Goal: Transaction & Acquisition: Purchase product/service

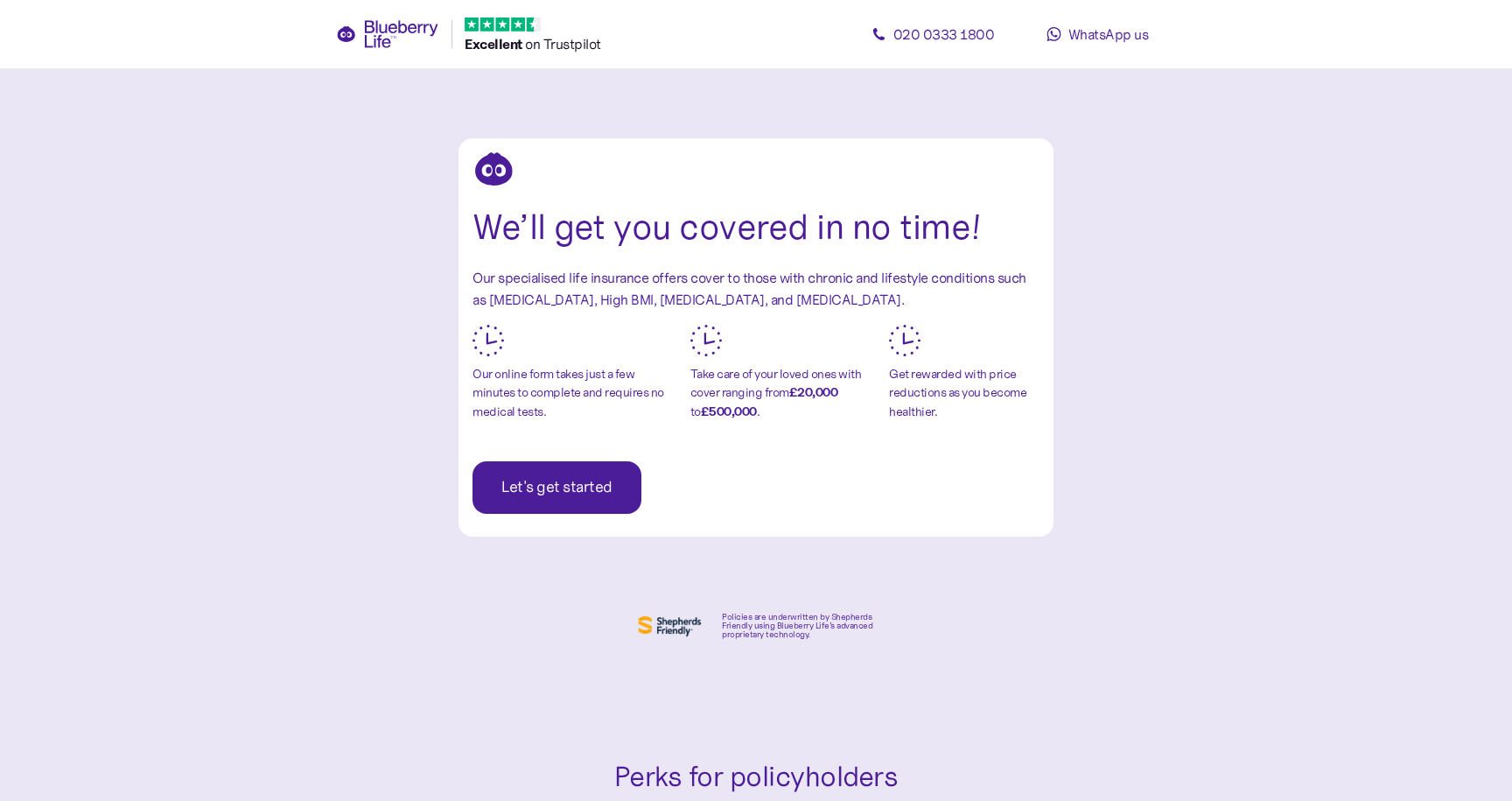
click at [551, 493] on span "Let's get started" at bounding box center [557, 488] width 111 height 51
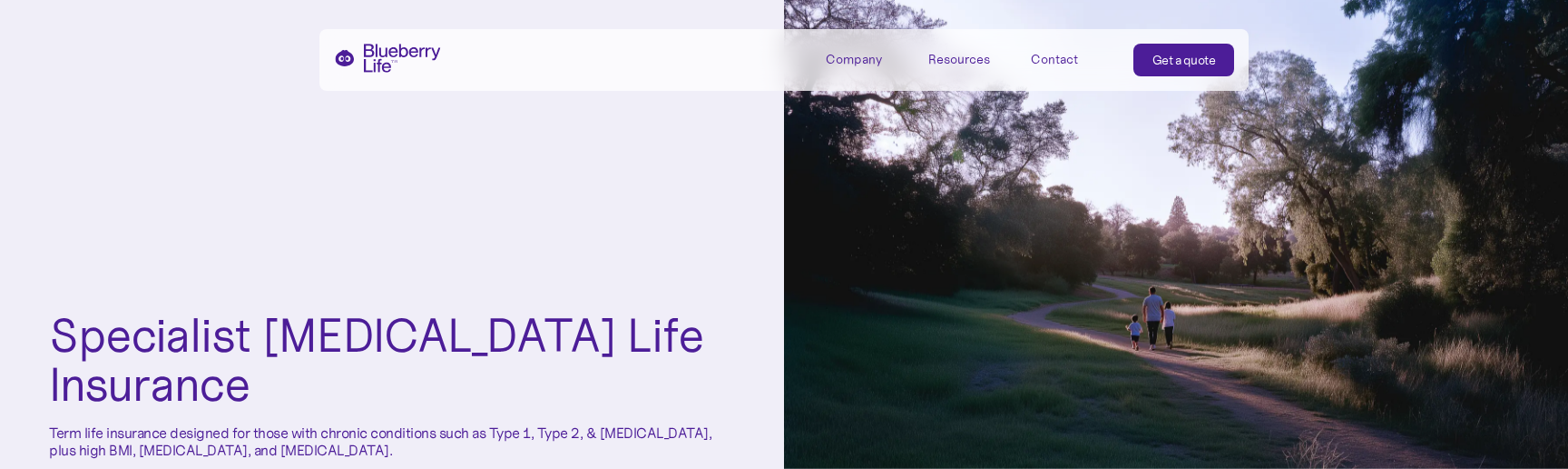
click at [1205, 70] on link "Get a quote" at bounding box center [1184, 60] width 101 height 33
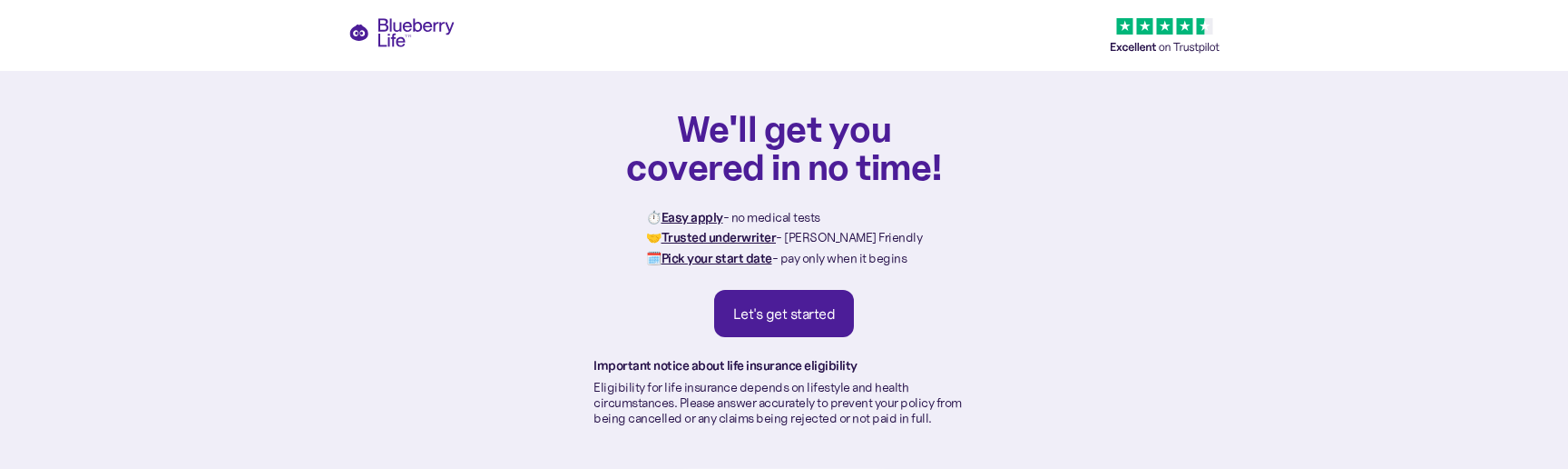
click at [767, 317] on div "Let's get started" at bounding box center [784, 313] width 102 height 19
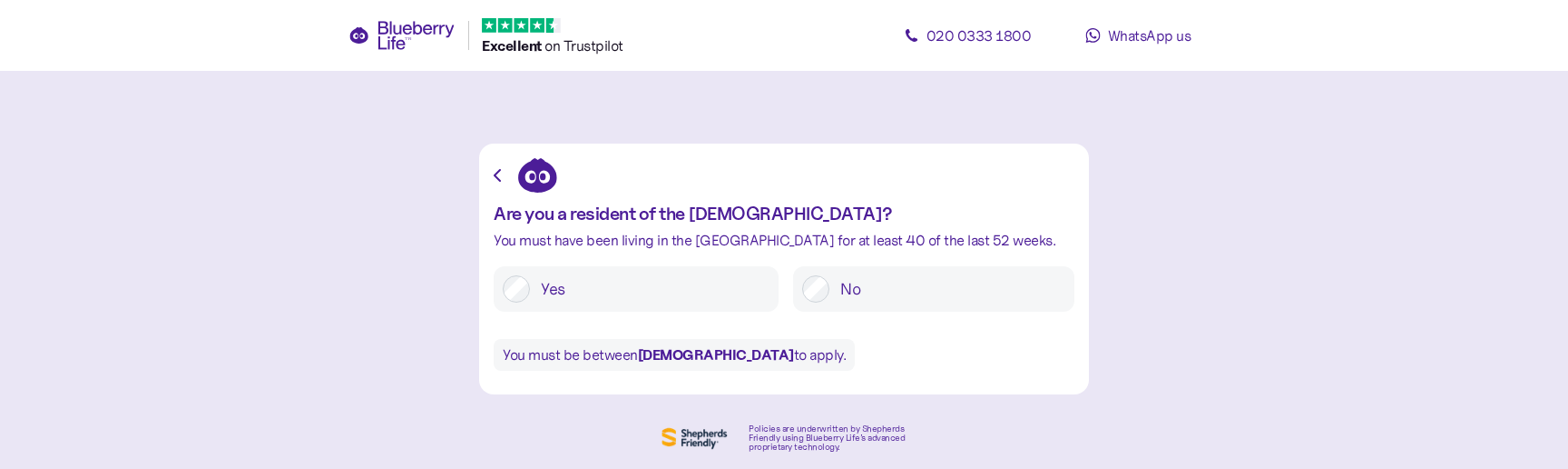
click at [535, 295] on label "Yes" at bounding box center [650, 289] width 240 height 27
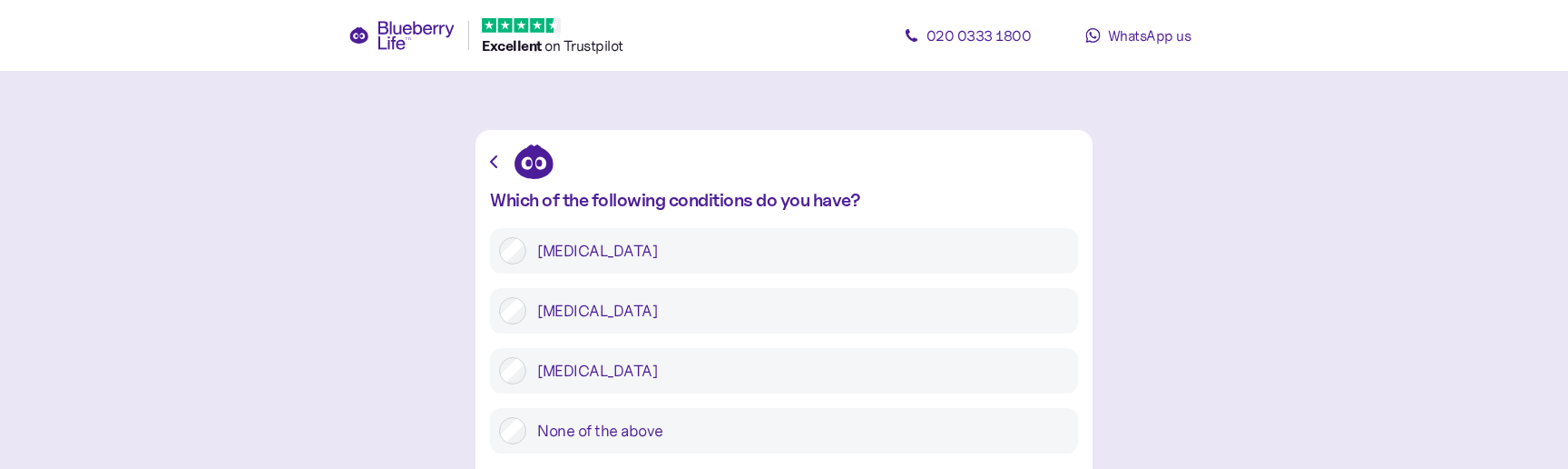
scroll to position [52, 0]
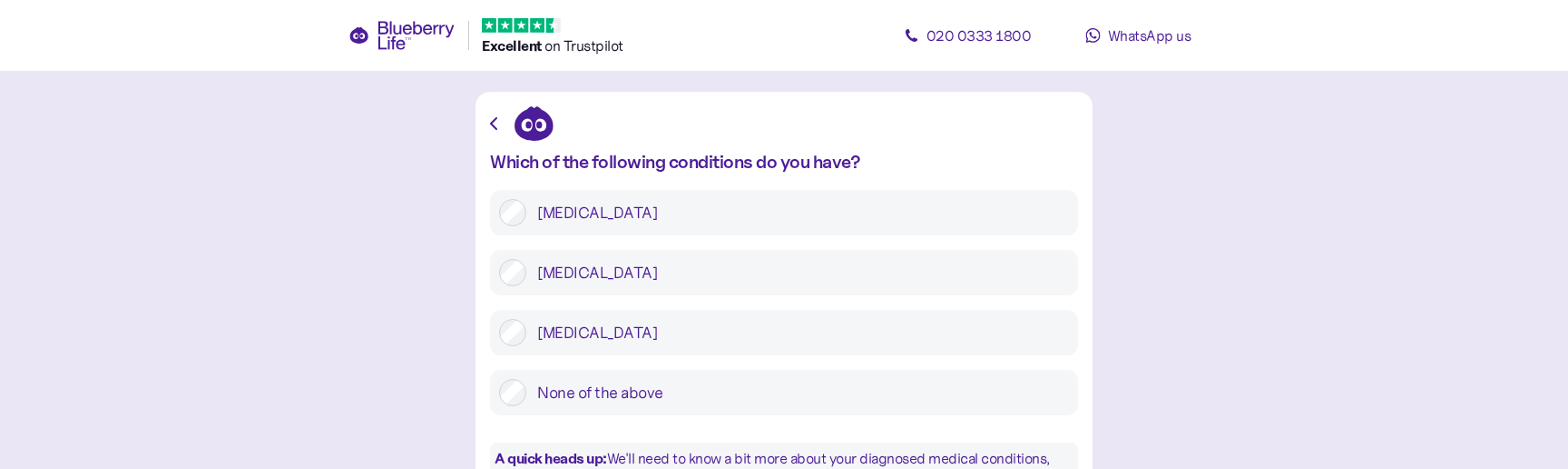
click at [568, 391] on label "None of the above" at bounding box center [797, 392] width 543 height 27
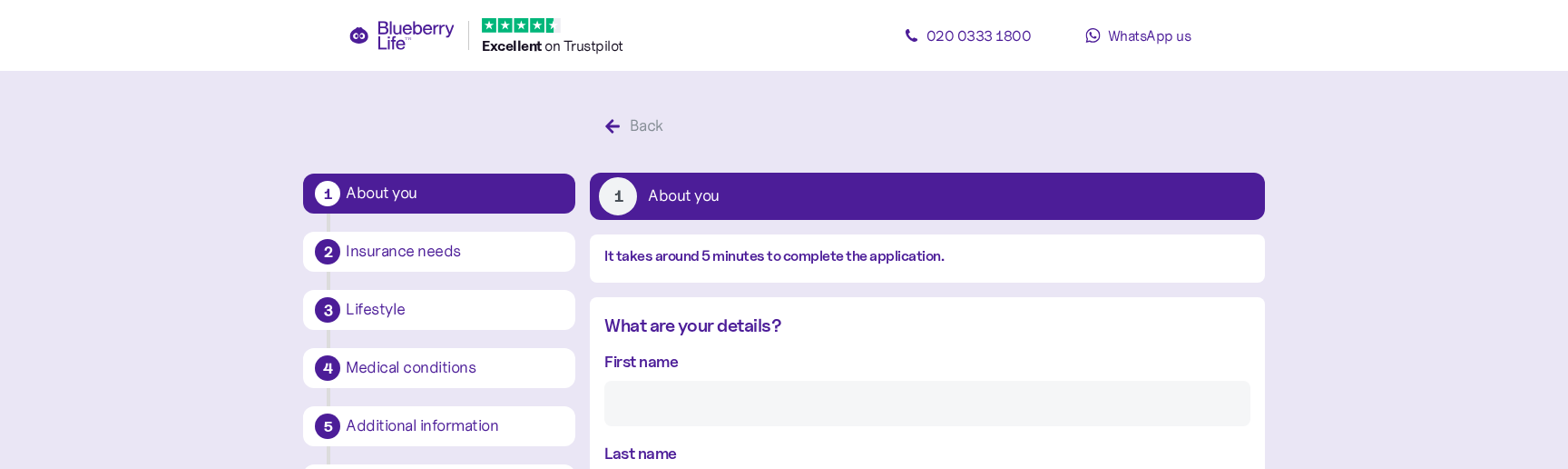
scroll to position [34, 0]
